Goal: Navigation & Orientation: Find specific page/section

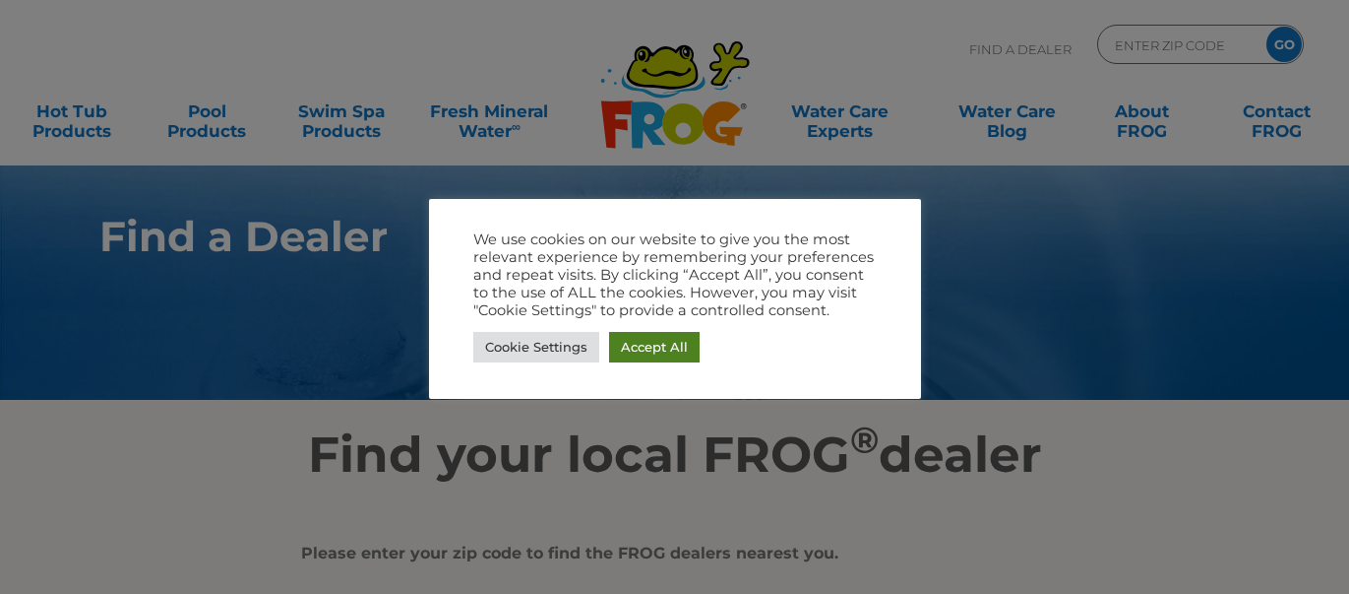
click at [636, 351] on link "Accept All" at bounding box center [654, 347] width 91 height 31
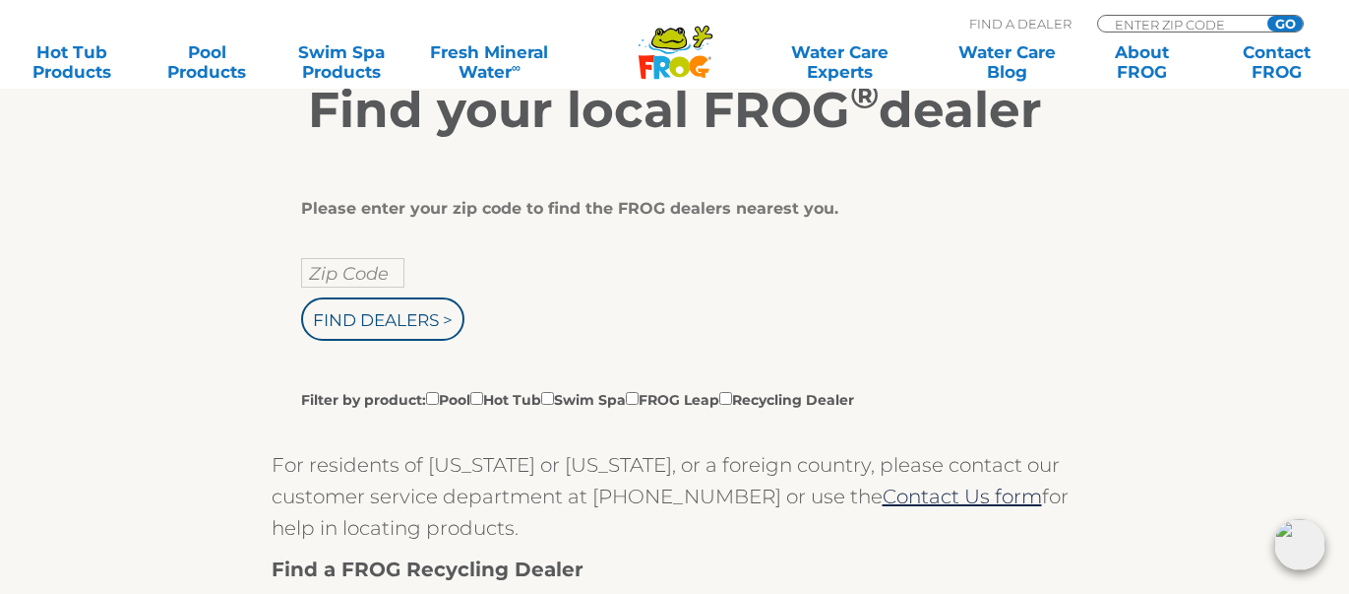
scroll to position [353, 0]
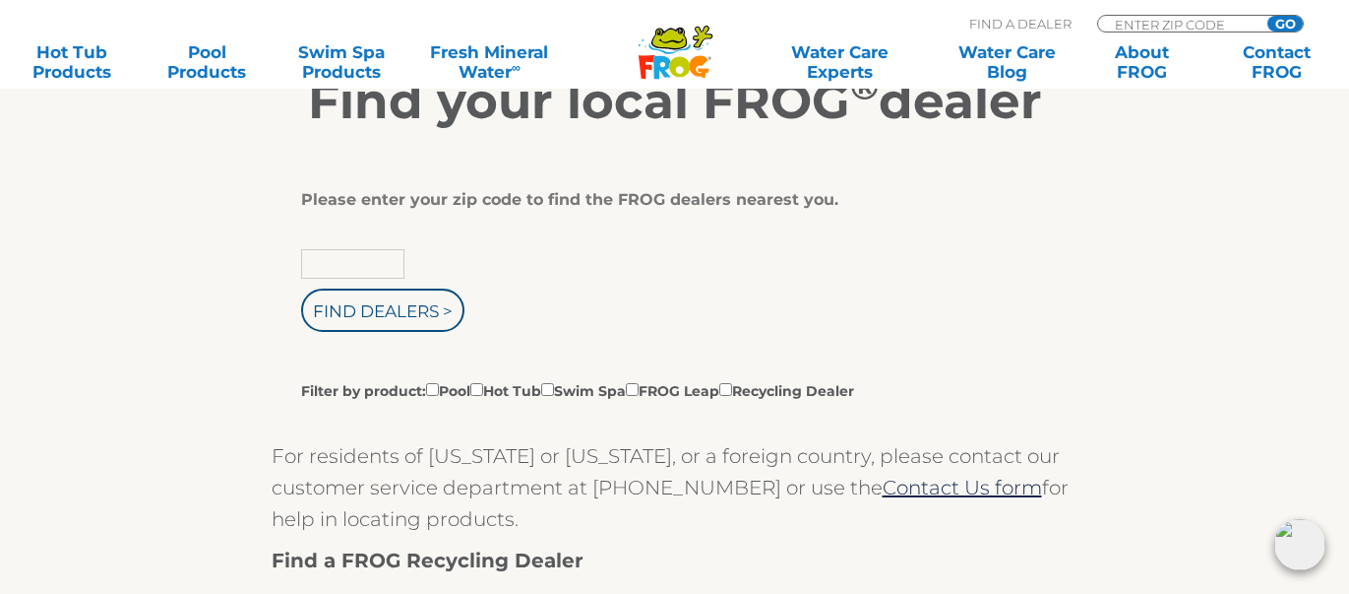
click at [375, 263] on input "text" at bounding box center [352, 264] width 103 height 30
type input "15425"
click at [377, 312] on input "Find Dealers >" at bounding box center [382, 309] width 163 height 43
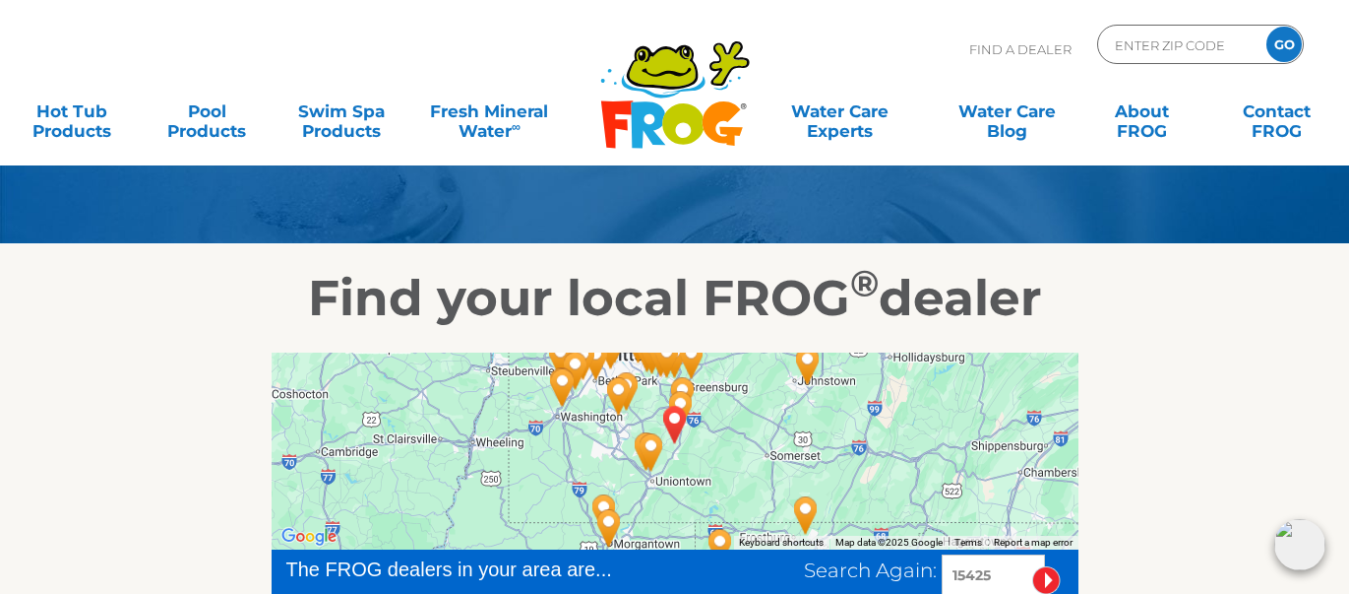
scroll to position [196, 0]
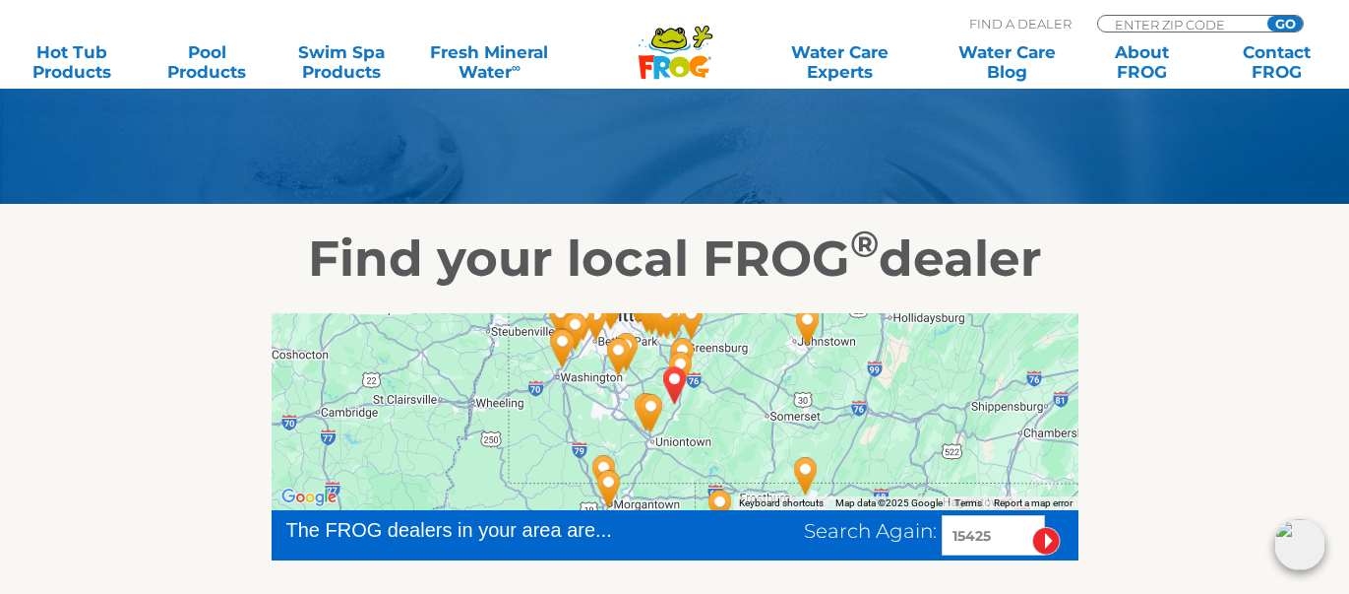
click at [650, 403] on img "Koval Building & Plumbing - Uniontown - 11 miles away." at bounding box center [651, 412] width 45 height 53
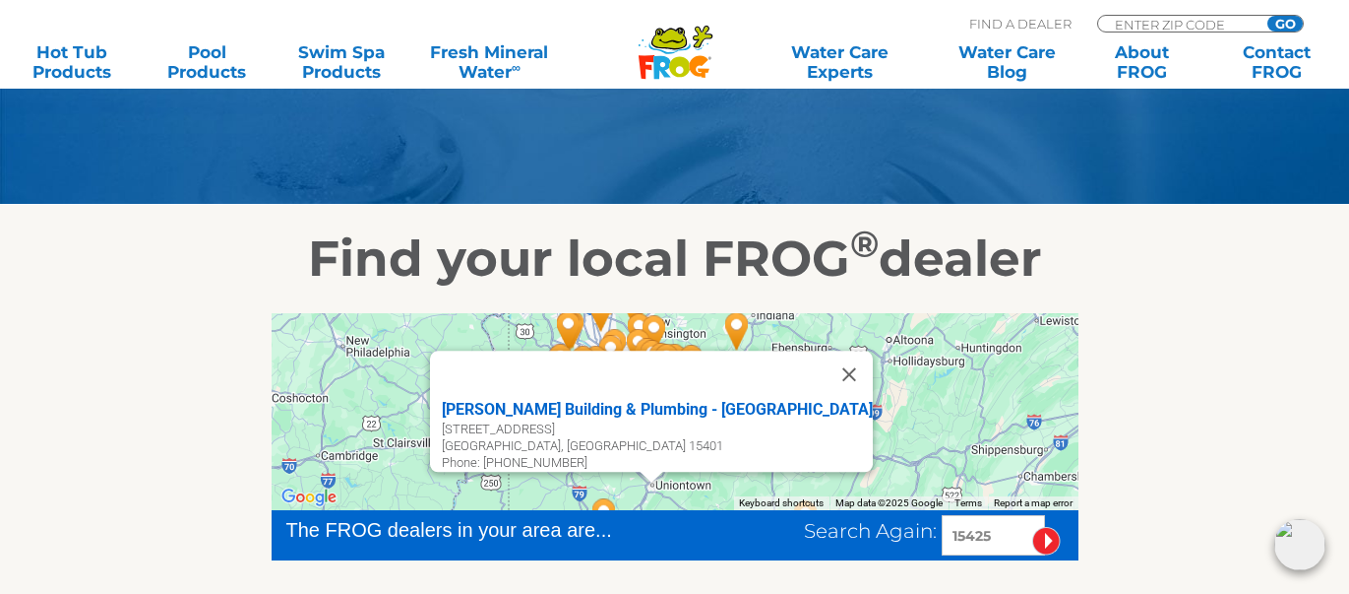
click at [1033, 340] on div "Koval Building & Plumbing - Uniontown 40 Monroe Ave Uniontown, PA 15401 Phone: …" at bounding box center [675, 411] width 807 height 197
click at [826, 359] on button "Close" at bounding box center [849, 373] width 47 height 47
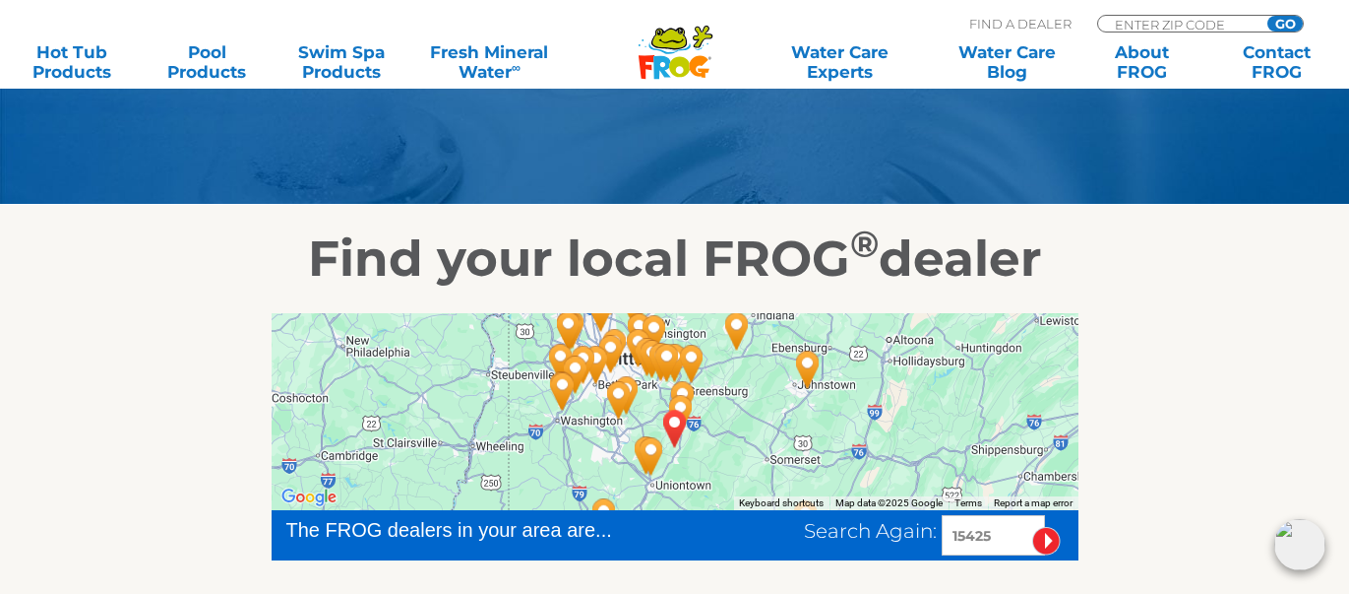
click at [681, 402] on img "CONNELLSVILLE, PA 15425" at bounding box center [675, 428] width 45 height 53
click at [681, 404] on img "CONNELLSVILLE, PA 15425" at bounding box center [675, 428] width 45 height 53
click at [683, 387] on img "Bert's Pool & Spas - 5 miles away." at bounding box center [680, 413] width 45 height 53
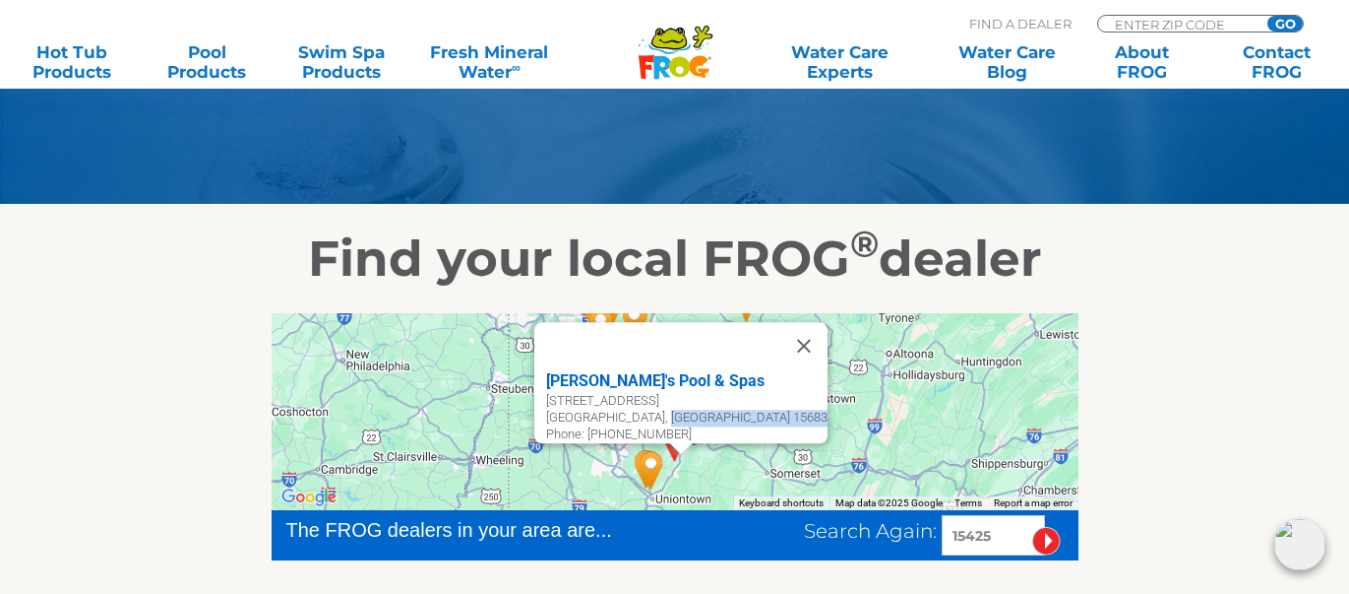
click at [683, 386] on div "Bert's Pool & Spas 2578 Kingview Rd Unit 105 Scottdale, PA 15683 Phone: 724-887…" at bounding box center [687, 406] width 282 height 74
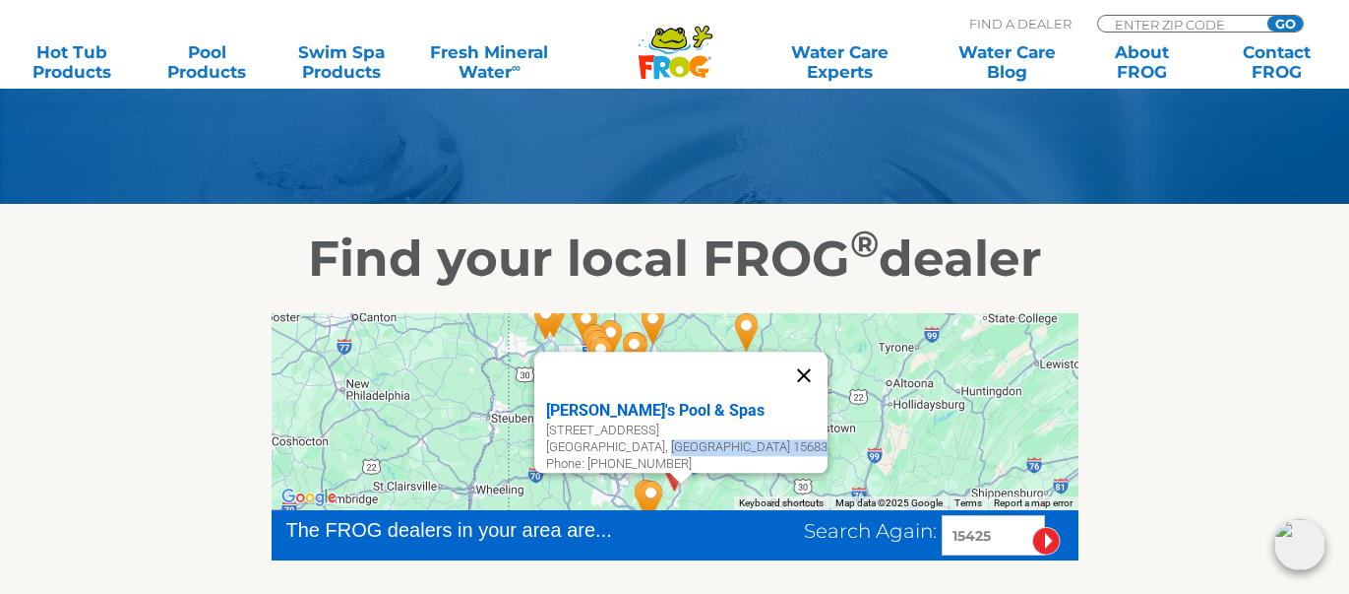
click at [793, 360] on button "Close" at bounding box center [804, 374] width 47 height 47
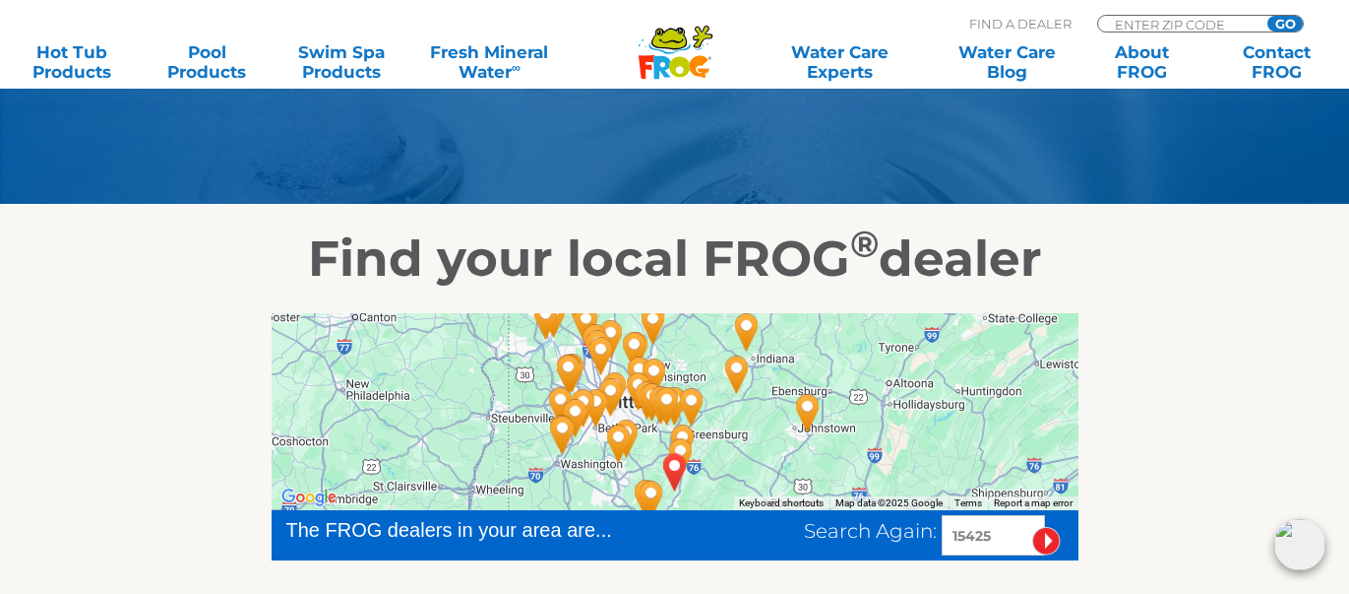
click at [617, 433] on img "Valley Pool & Spa - Charleroi - 19 miles away." at bounding box center [618, 442] width 45 height 53
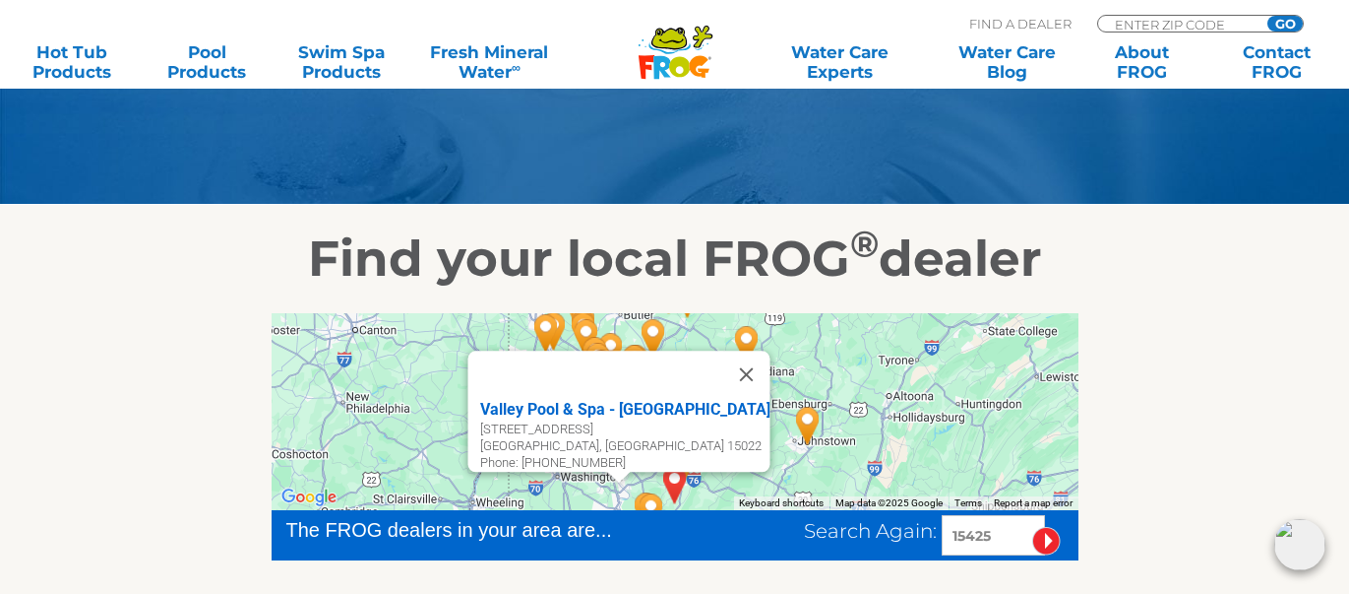
click at [731, 356] on button "Close" at bounding box center [745, 373] width 47 height 47
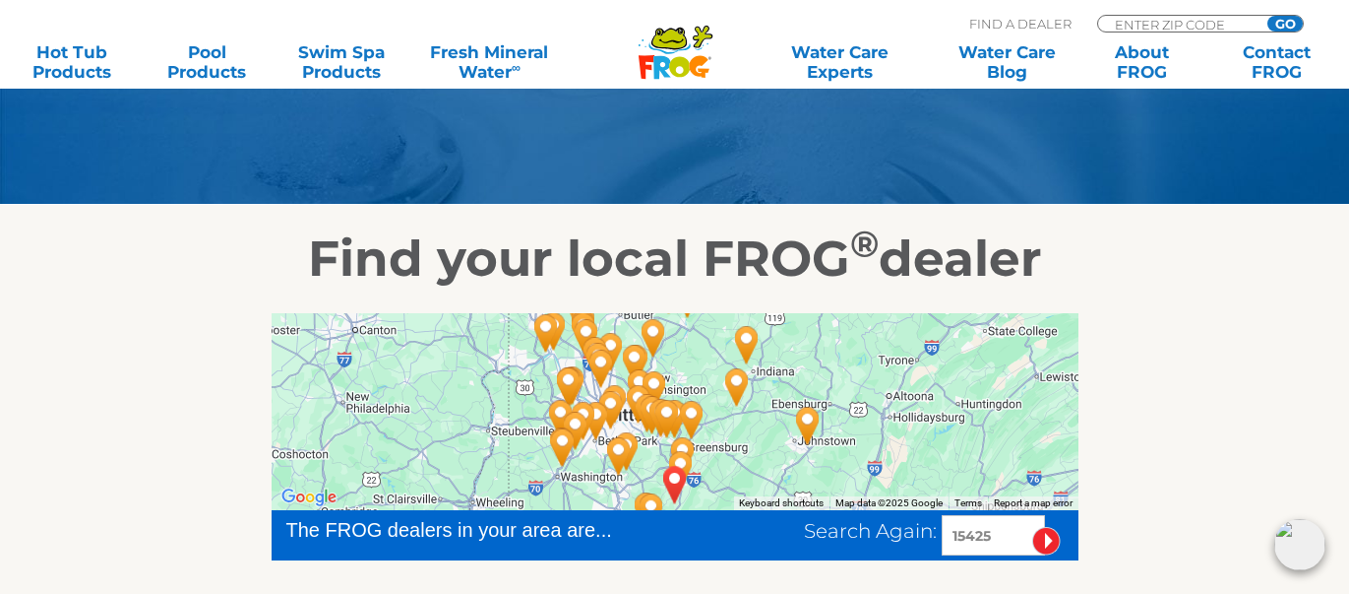
click at [735, 376] on img "Debnar's Pools Spas Lawn & Garden - Blairsville - 34 miles away." at bounding box center [737, 386] width 45 height 53
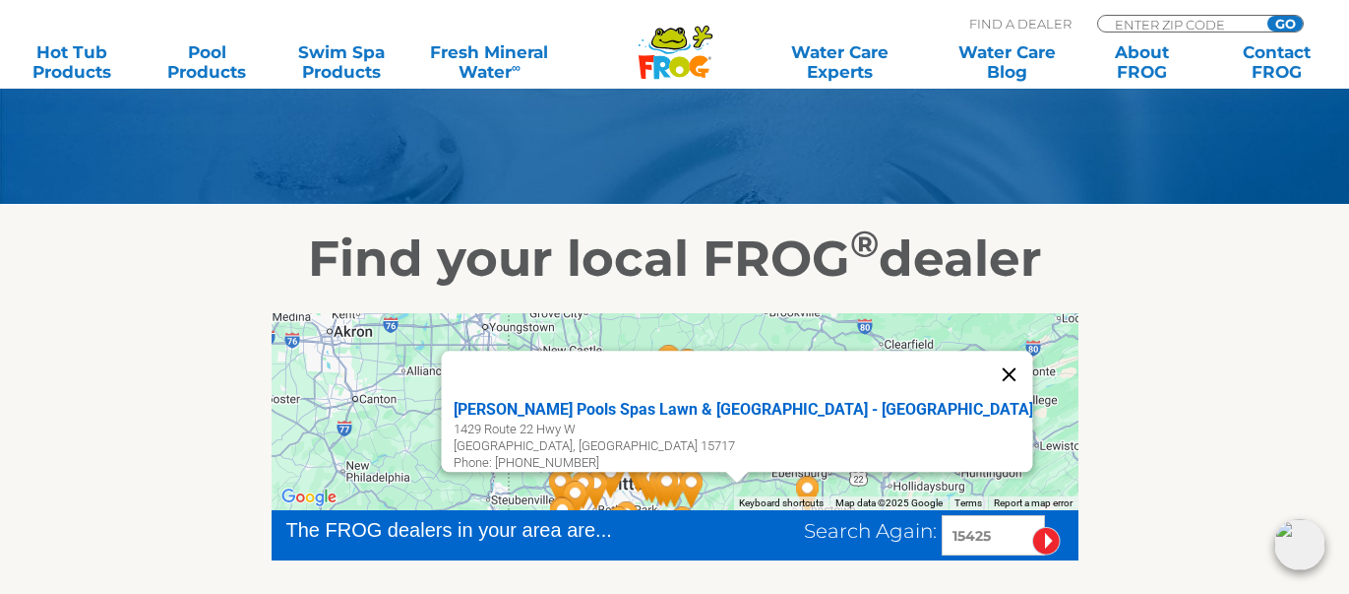
click at [985, 360] on button "Close" at bounding box center [1008, 373] width 47 height 47
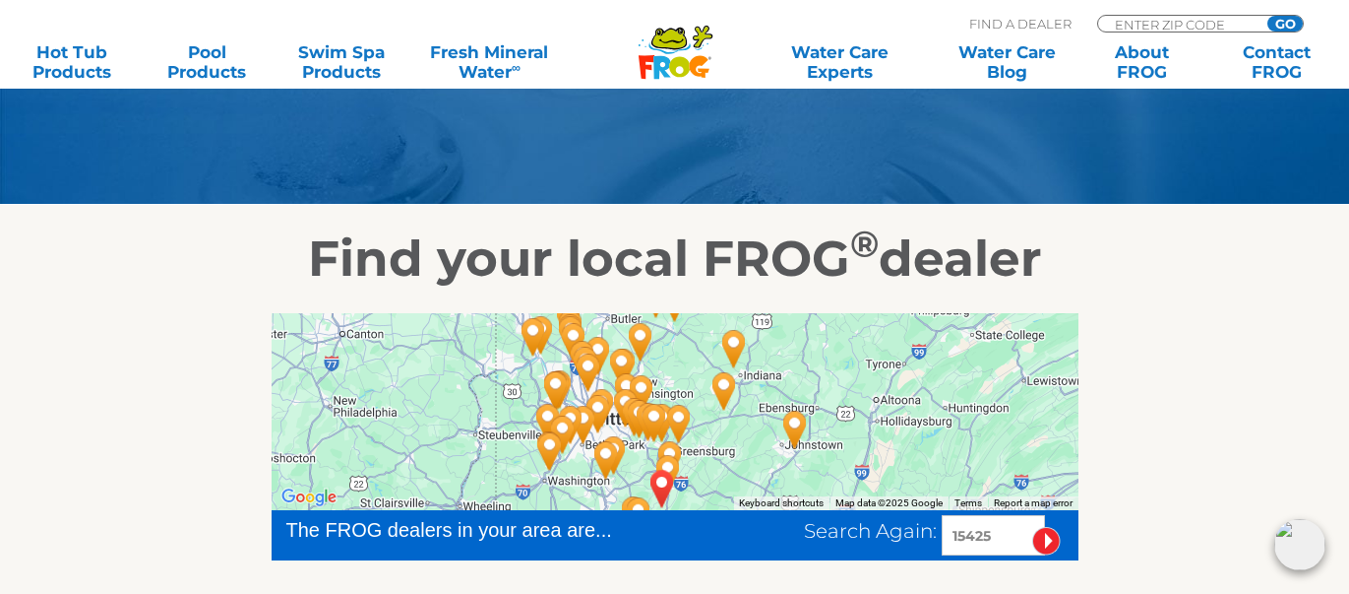
drag, startPoint x: 975, startPoint y: 422, endPoint x: 962, endPoint y: 356, distance: 67.4
click at [962, 356] on div at bounding box center [675, 411] width 807 height 197
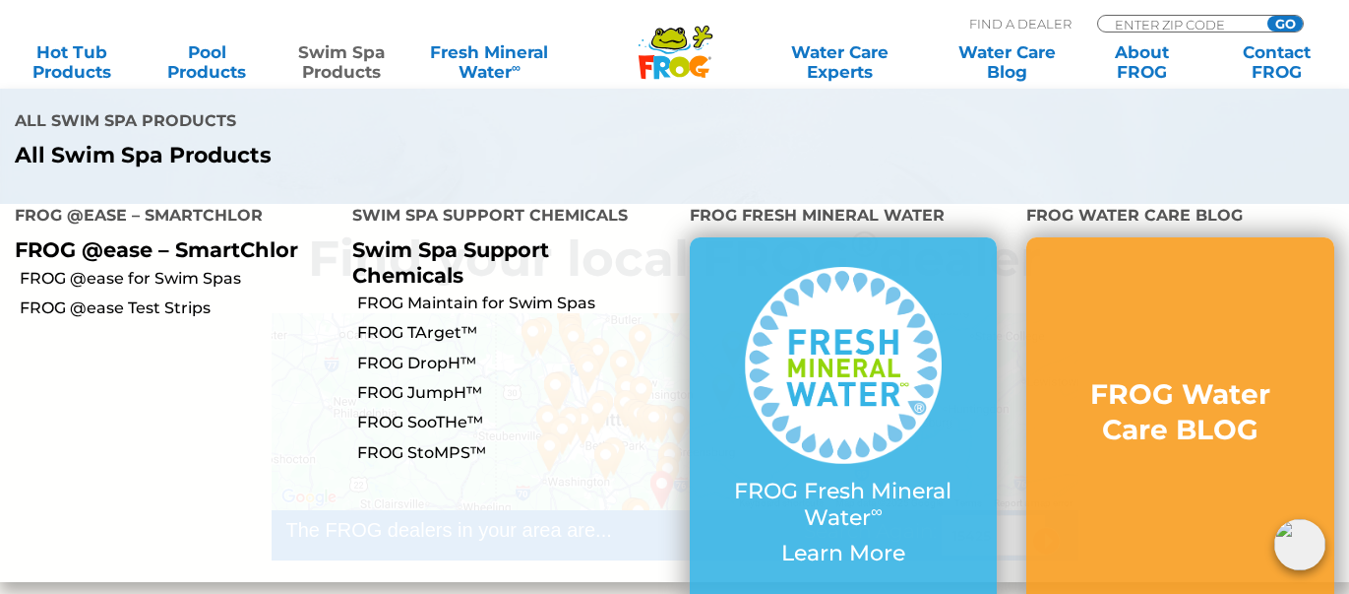
click at [330, 60] on link "Swim Spa Products" at bounding box center [341, 61] width 104 height 39
